Goal: Information Seeking & Learning: Learn about a topic

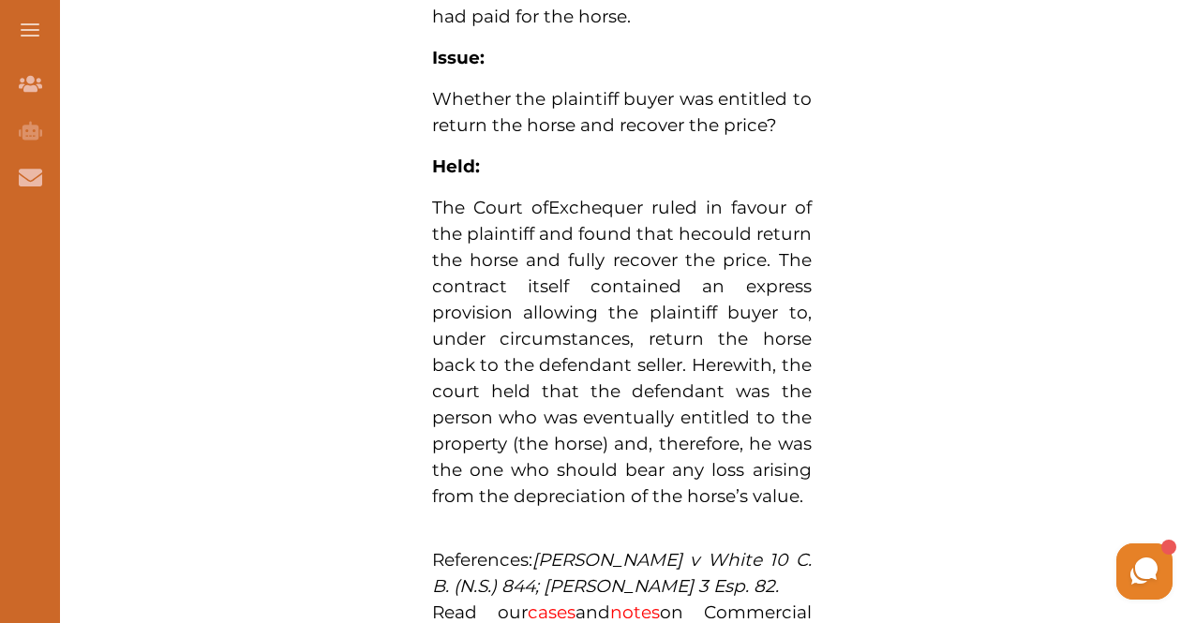
scroll to position [1474, 0]
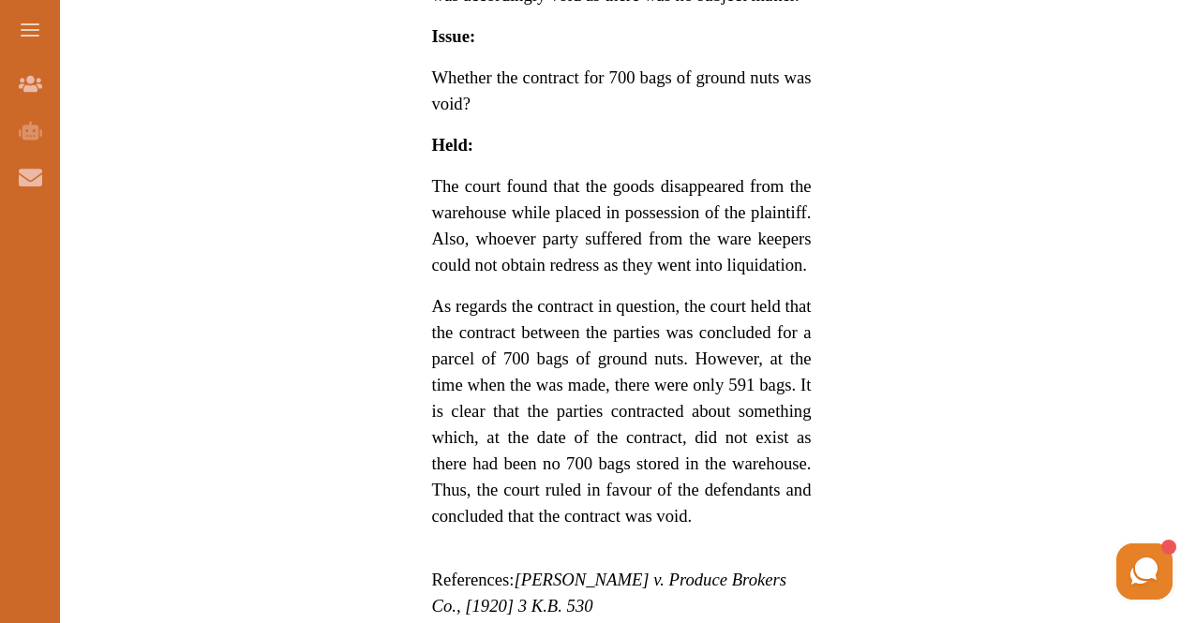
scroll to position [1671, 0]
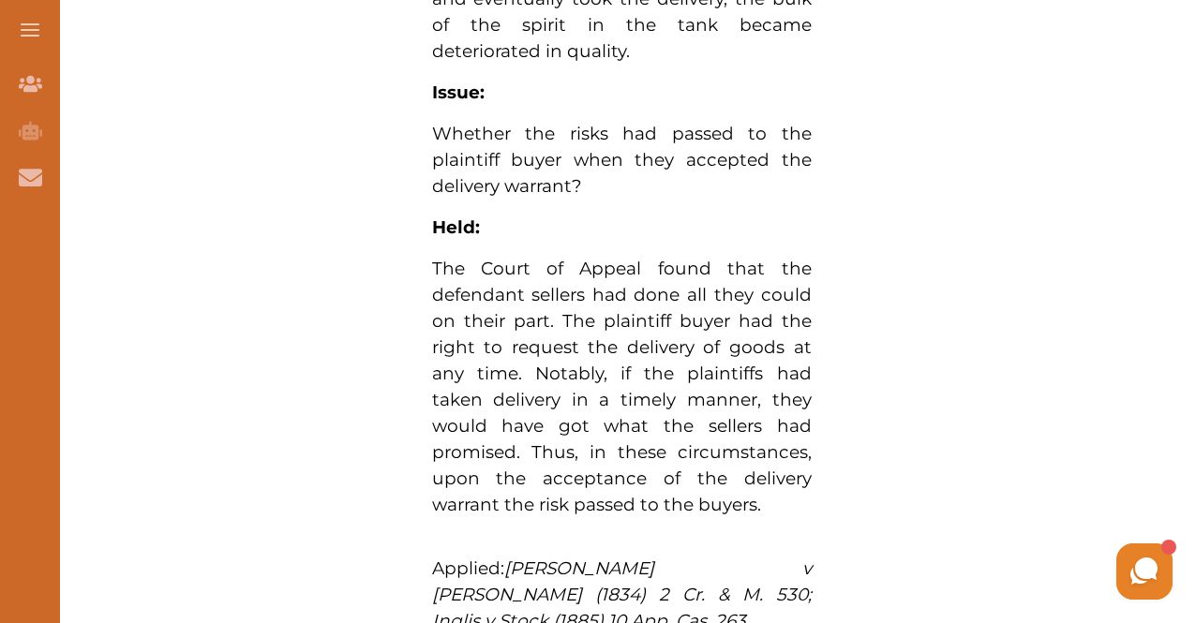
scroll to position [1418, 0]
